Goal: Obtain resource: Download file/media

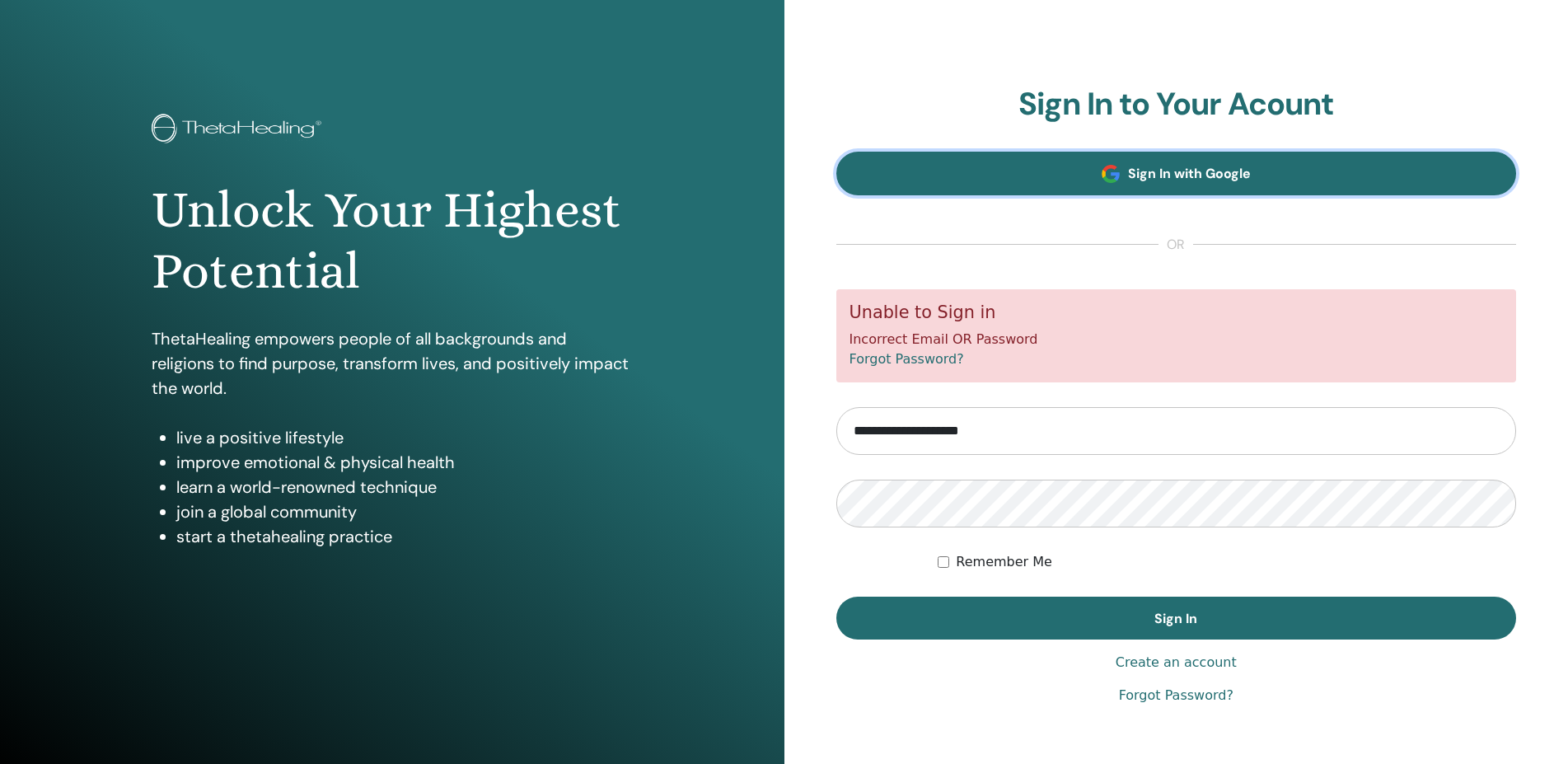
click at [1098, 167] on link "Sign In with Google" at bounding box center [1176, 174] width 681 height 43
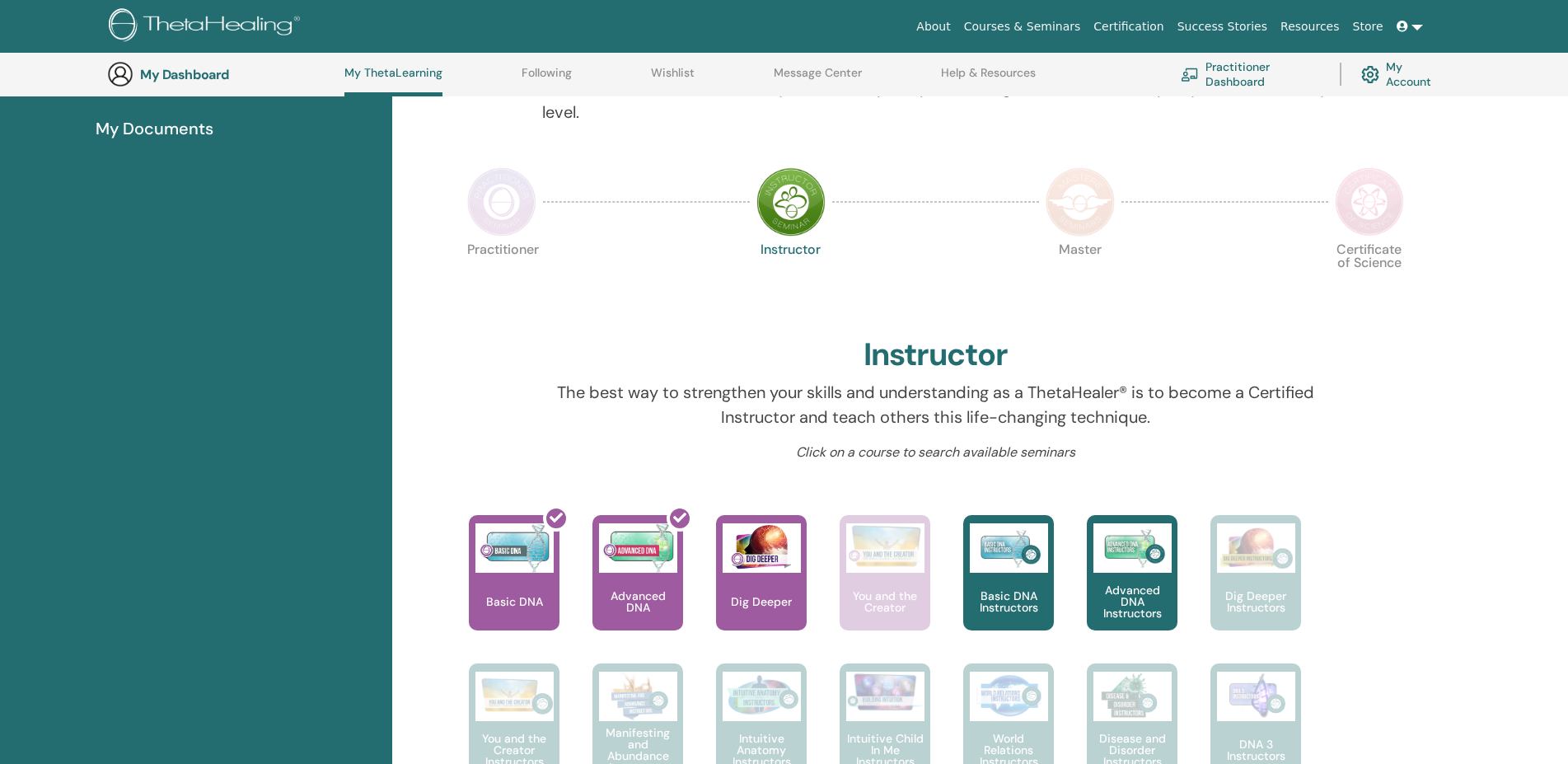
scroll to position [379, 0]
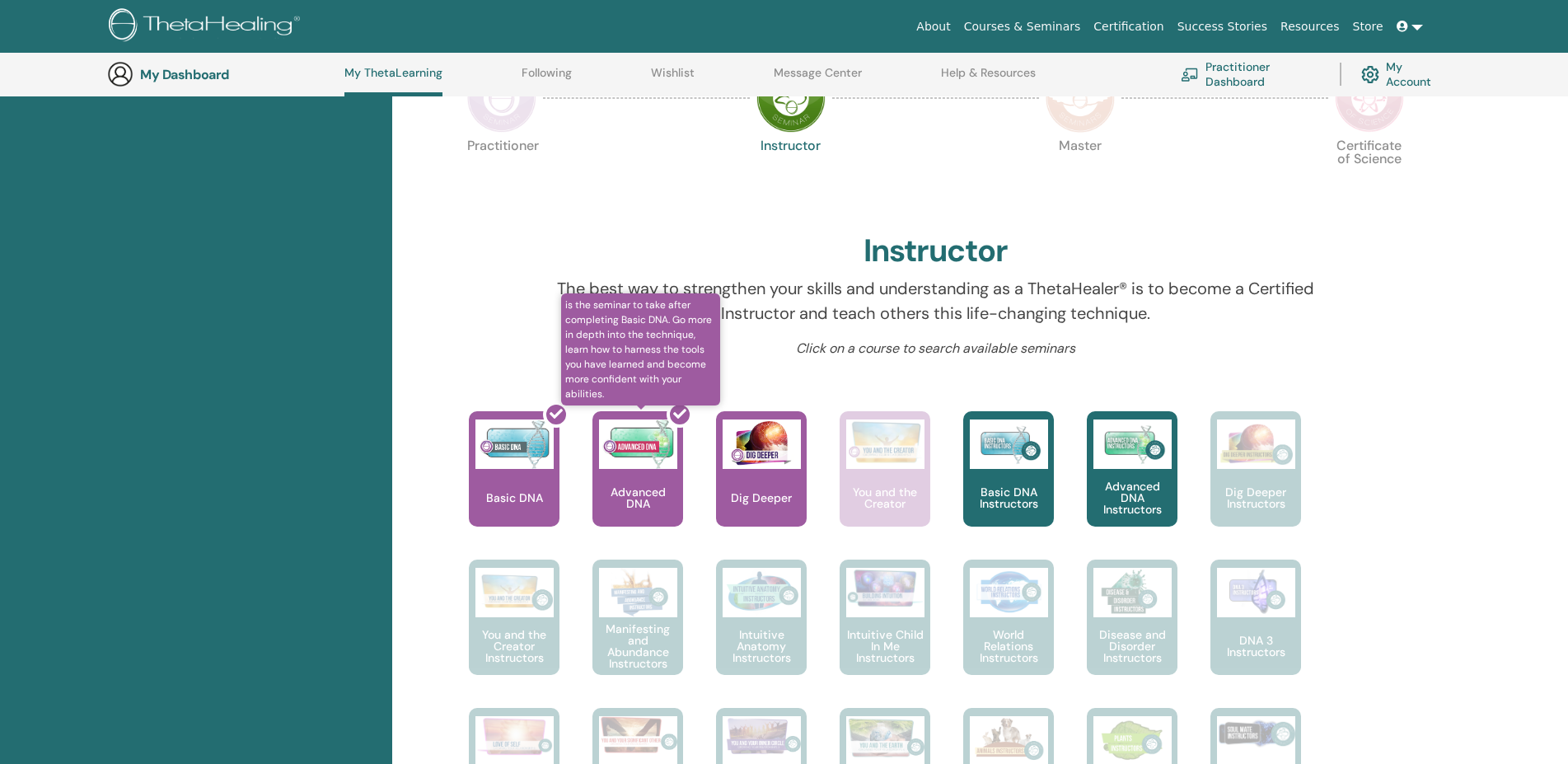
click at [642, 449] on div at bounding box center [647, 476] width 90 height 148
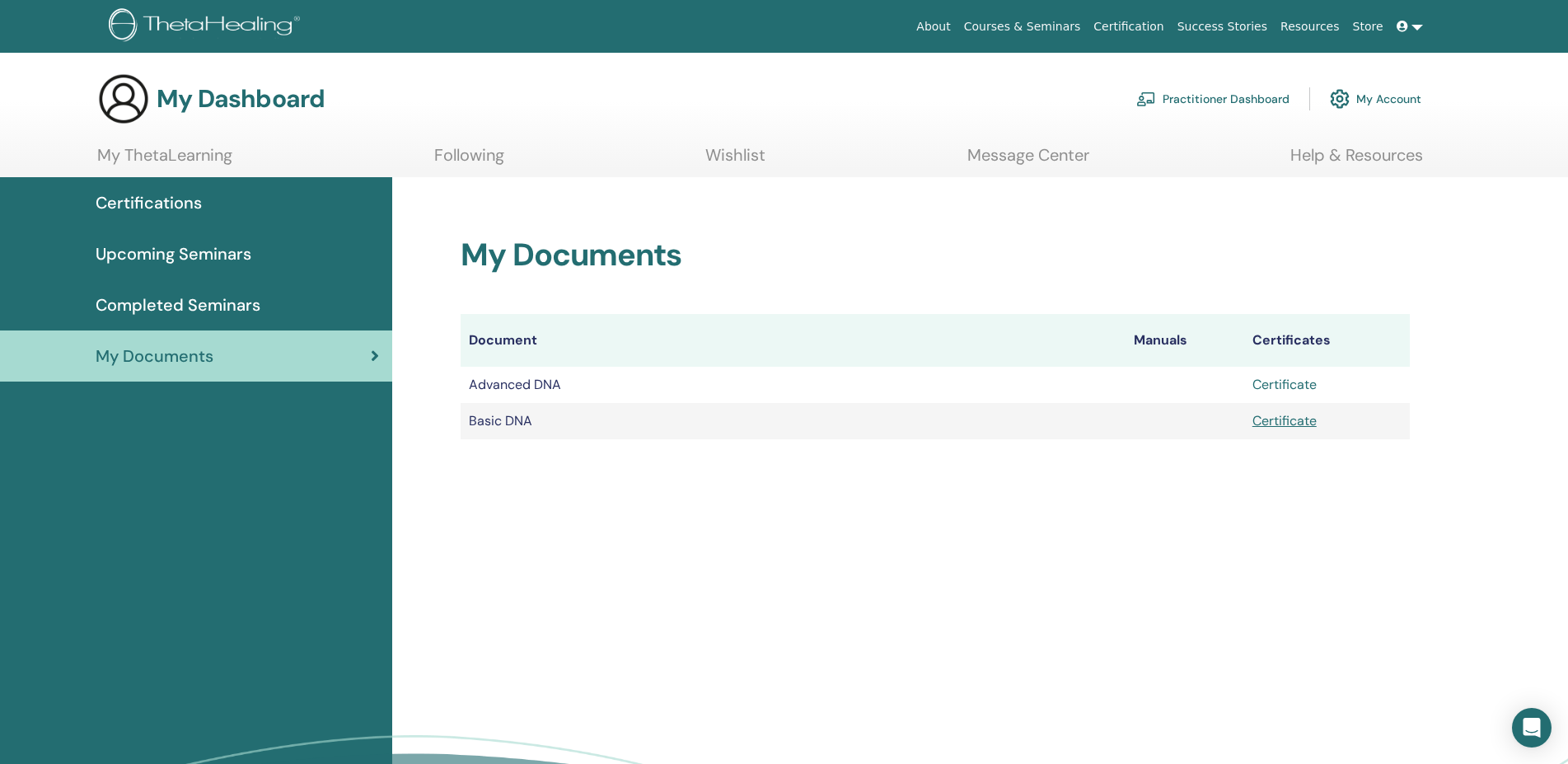
click at [1291, 387] on link "Certificate" at bounding box center [1284, 384] width 64 height 17
